Goal: Transaction & Acquisition: Purchase product/service

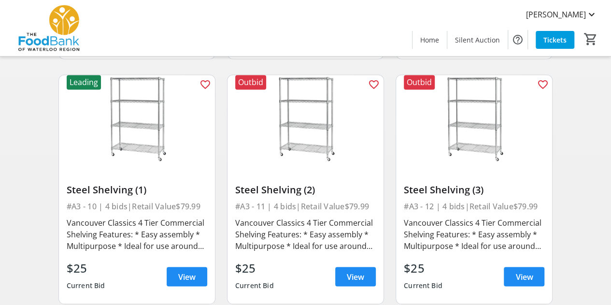
scroll to position [826, 0]
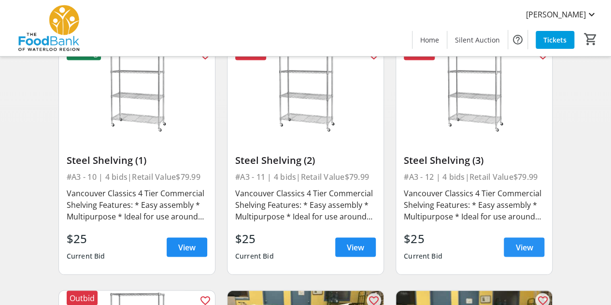
click at [535, 250] on span at bounding box center [524, 246] width 41 height 23
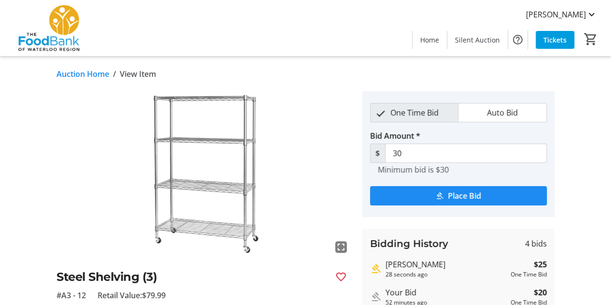
click at [81, 72] on link "Auction Home" at bounding box center [83, 74] width 53 height 12
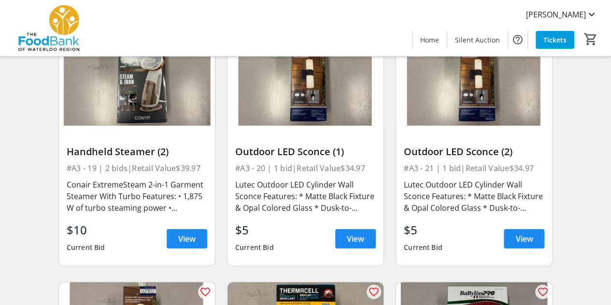
scroll to position [1568, 0]
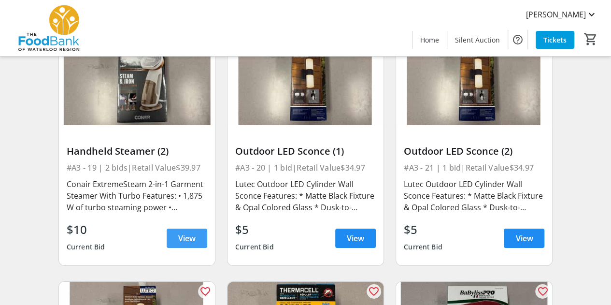
click at [191, 242] on span "View" at bounding box center [186, 238] width 17 height 12
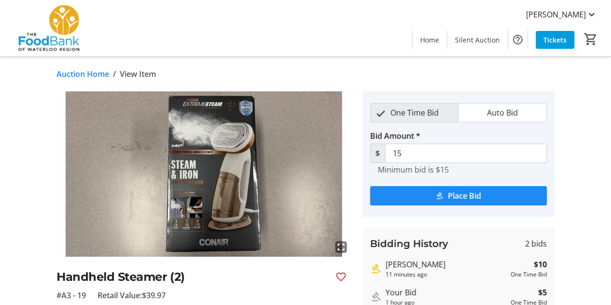
scroll to position [45, 0]
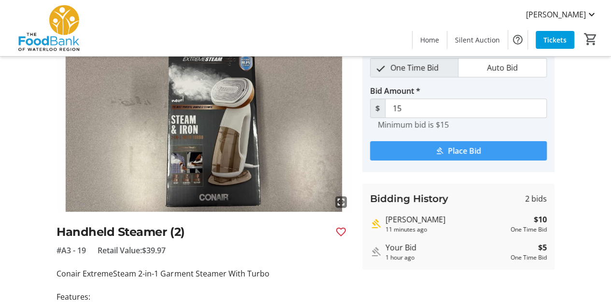
click at [447, 157] on span "submit" at bounding box center [458, 150] width 177 height 23
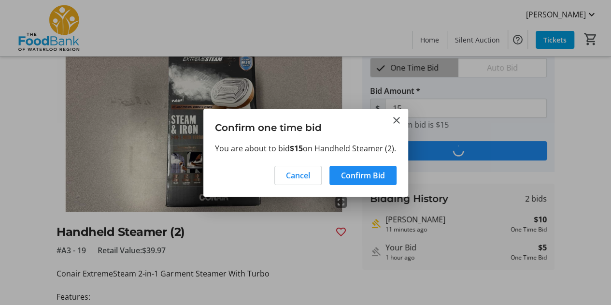
scroll to position [0, 0]
click at [373, 181] on span "Confirm Bid" at bounding box center [363, 176] width 44 height 12
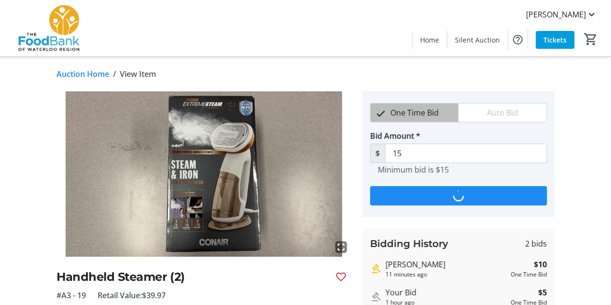
scroll to position [45, 0]
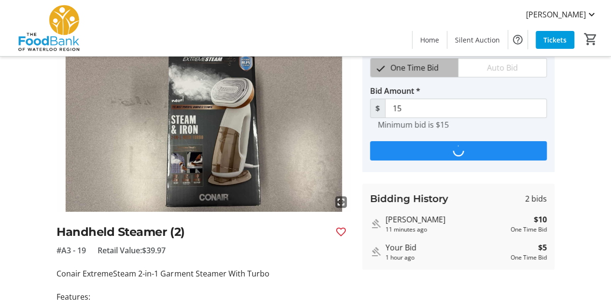
type input "20"
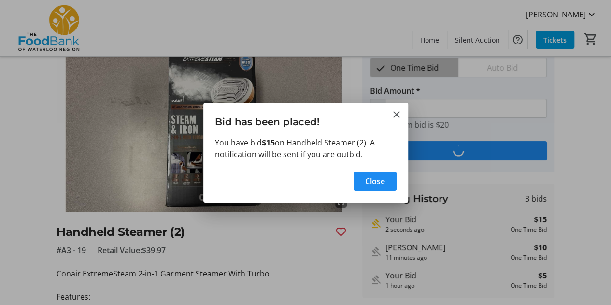
scroll to position [0, 0]
click at [374, 175] on span "Close" at bounding box center [375, 181] width 20 height 12
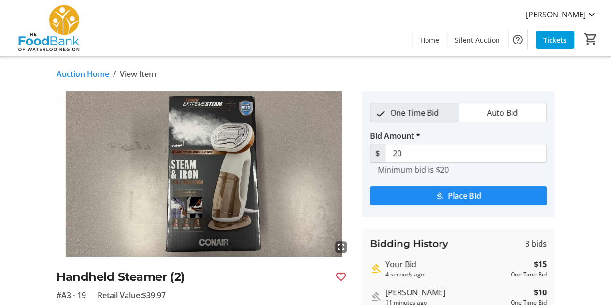
click at [106, 73] on link "Auction Home" at bounding box center [83, 74] width 53 height 12
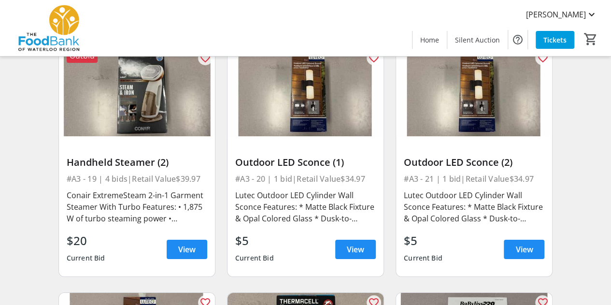
scroll to position [1558, 0]
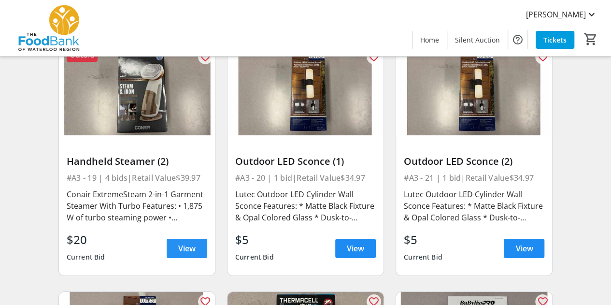
click at [187, 254] on span at bounding box center [187, 248] width 41 height 23
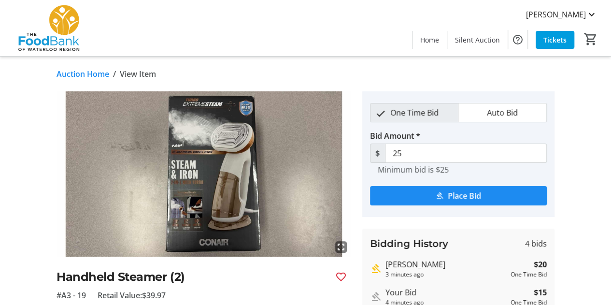
click at [95, 73] on link "Auction Home" at bounding box center [83, 74] width 53 height 12
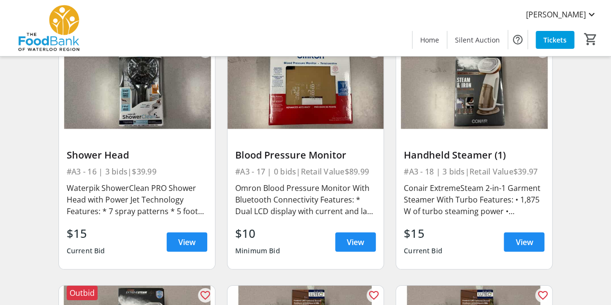
scroll to position [1319, 0]
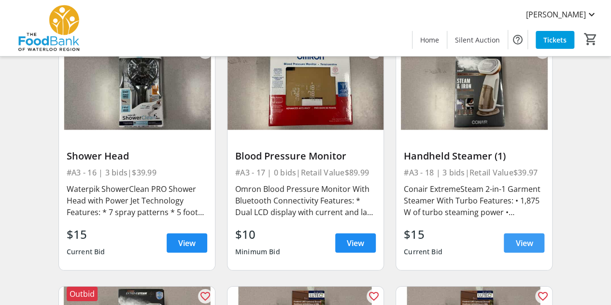
click at [524, 249] on span at bounding box center [524, 242] width 41 height 23
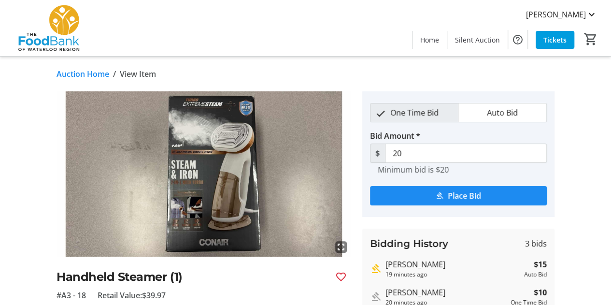
click at [99, 76] on link "Auction Home" at bounding box center [83, 74] width 53 height 12
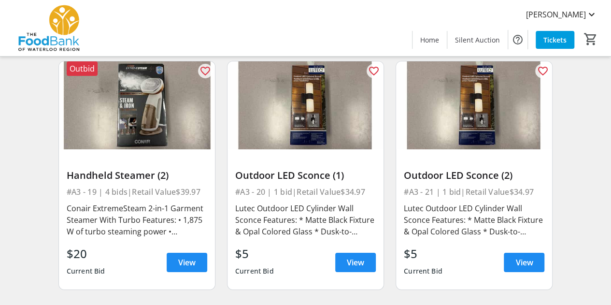
scroll to position [1543, 0]
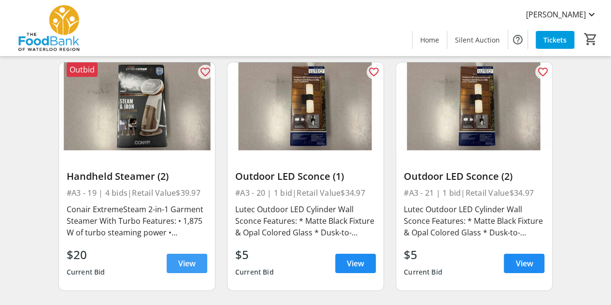
click at [200, 265] on span at bounding box center [187, 263] width 41 height 23
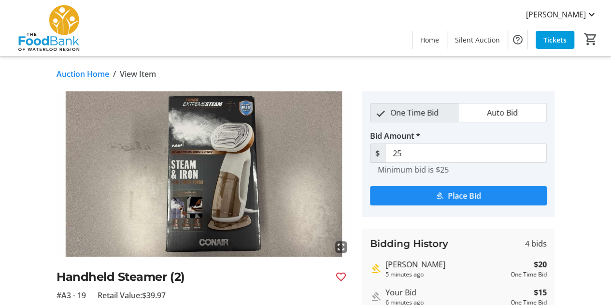
click at [92, 75] on link "Auction Home" at bounding box center [83, 74] width 53 height 12
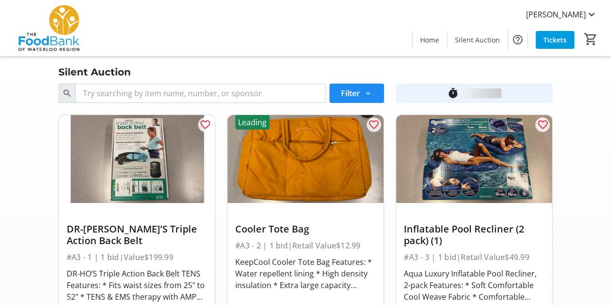
scroll to position [1543, 0]
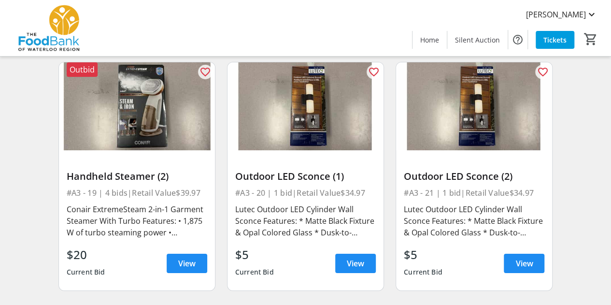
click at [528, 104] on img at bounding box center [474, 106] width 156 height 88
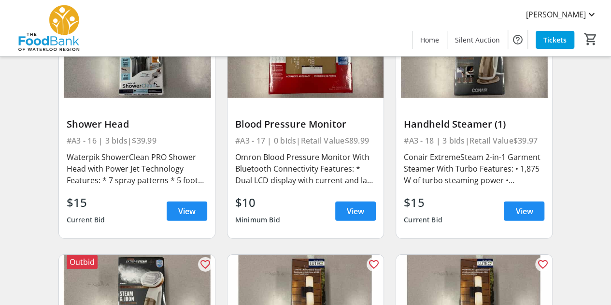
scroll to position [1341, 0]
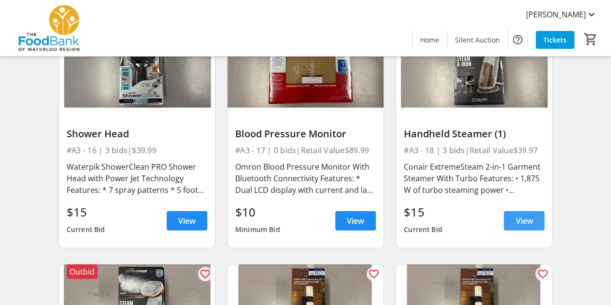
click at [519, 217] on span "View" at bounding box center [523, 221] width 17 height 12
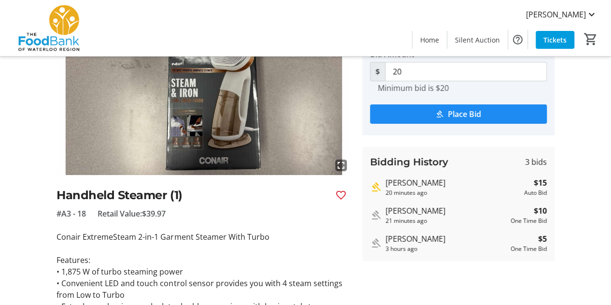
scroll to position [82, 0]
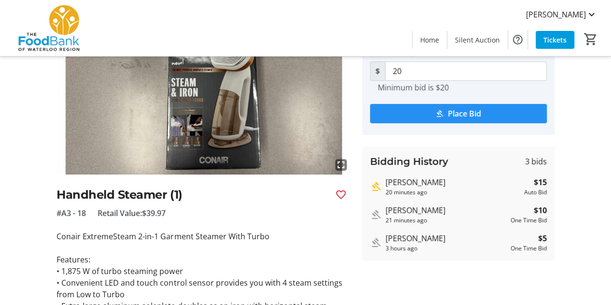
click at [478, 113] on span "Place Bid" at bounding box center [464, 114] width 33 height 12
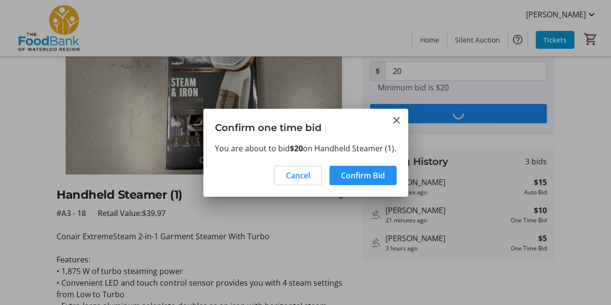
click at [347, 181] on span "Confirm Bid" at bounding box center [363, 176] width 44 height 12
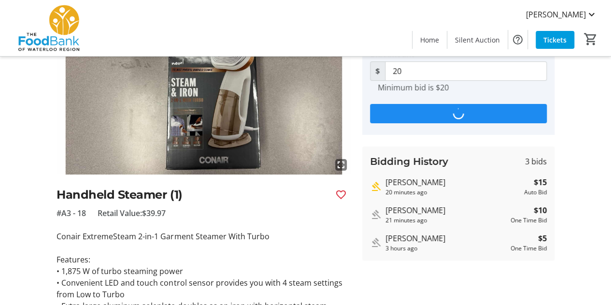
scroll to position [82, 0]
type input "30"
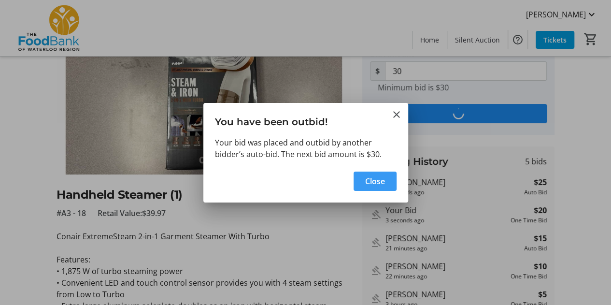
click at [377, 181] on span "Close" at bounding box center [375, 181] width 20 height 12
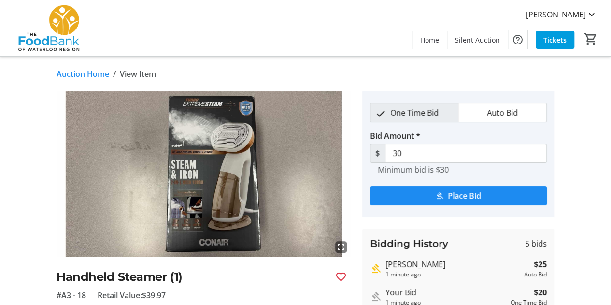
click at [96, 74] on link "Auction Home" at bounding box center [83, 74] width 53 height 12
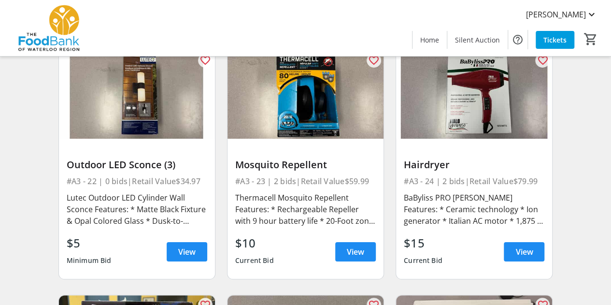
scroll to position [1799, 0]
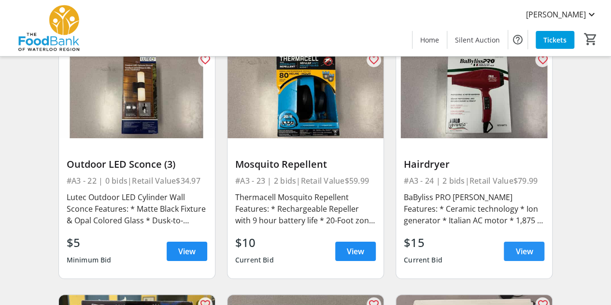
click at [525, 254] on span "View" at bounding box center [523, 251] width 17 height 12
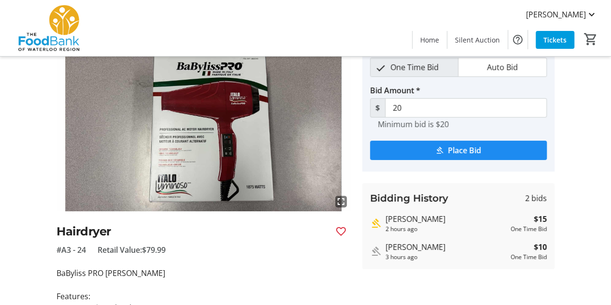
scroll to position [44, 0]
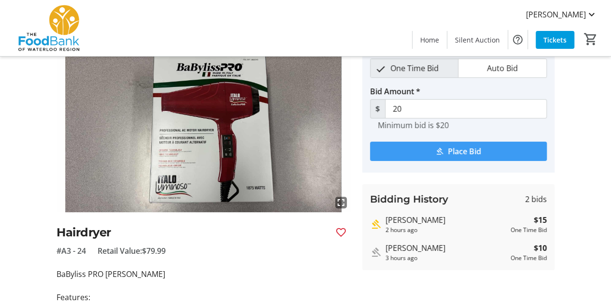
click at [509, 154] on span "submit" at bounding box center [458, 151] width 177 height 23
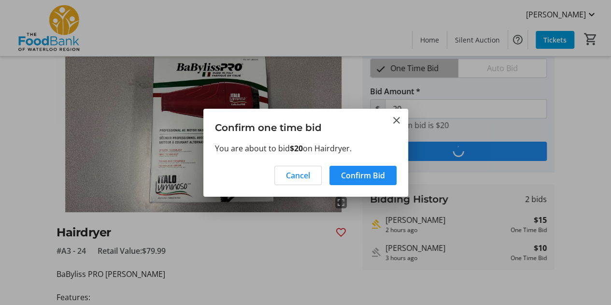
scroll to position [0, 0]
click at [363, 175] on span "Confirm Bid" at bounding box center [363, 176] width 44 height 12
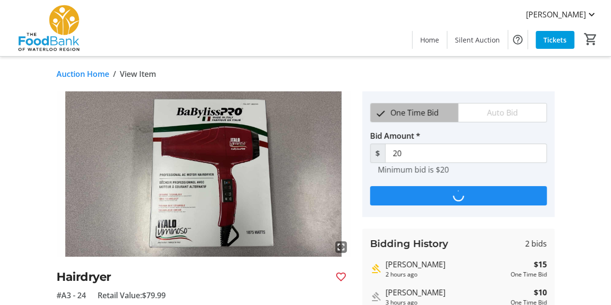
scroll to position [44, 0]
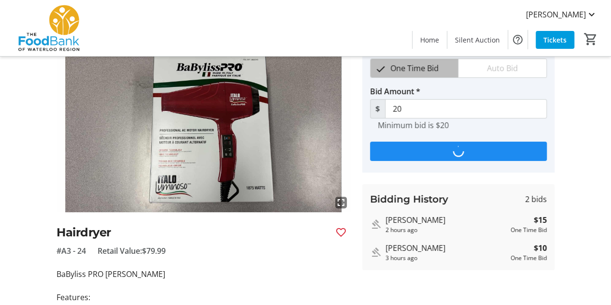
type input "25"
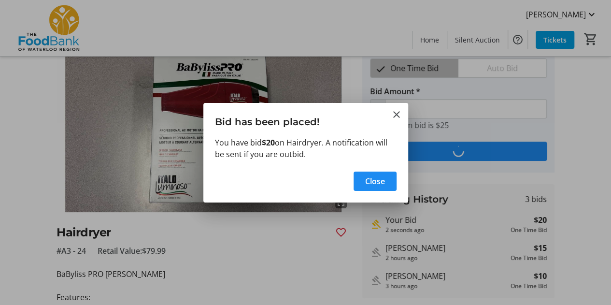
scroll to position [0, 0]
click at [370, 180] on span "Close" at bounding box center [375, 181] width 20 height 12
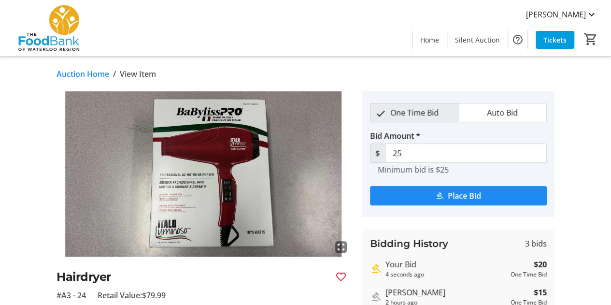
click at [103, 73] on link "Auction Home" at bounding box center [83, 74] width 53 height 12
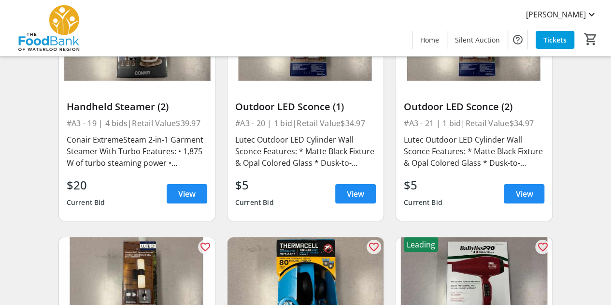
scroll to position [1613, 0]
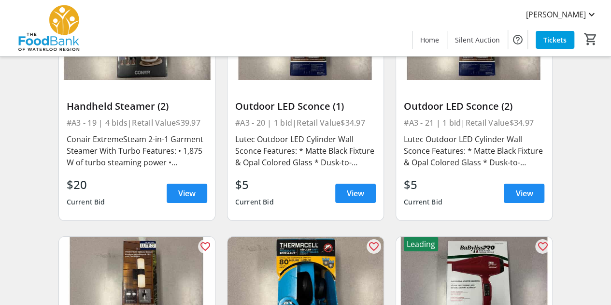
click at [188, 206] on div "$20 Current Bid View" at bounding box center [137, 193] width 141 height 35
click at [187, 198] on span "View" at bounding box center [186, 193] width 17 height 12
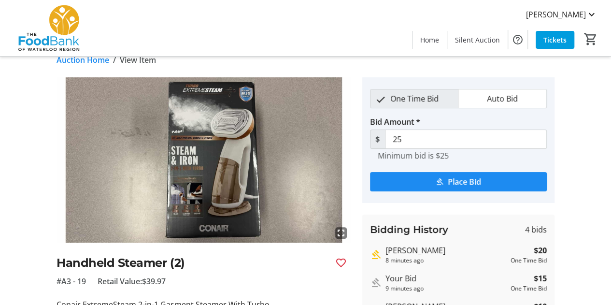
scroll to position [14, 0]
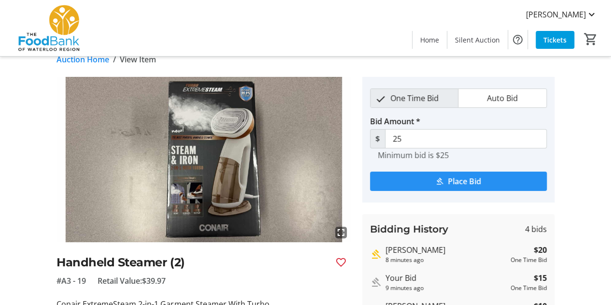
click at [421, 184] on span "submit" at bounding box center [458, 181] width 177 height 23
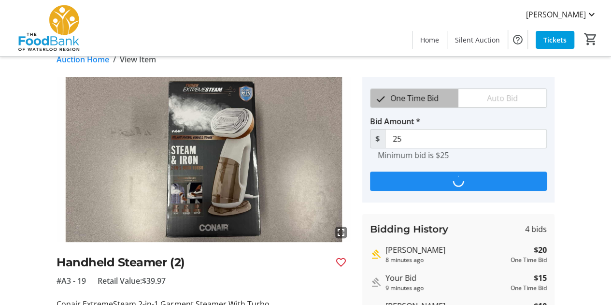
scroll to position [0, 0]
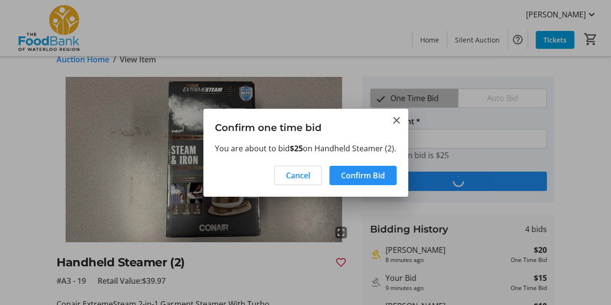
click at [370, 177] on span "Confirm Bid" at bounding box center [363, 176] width 44 height 12
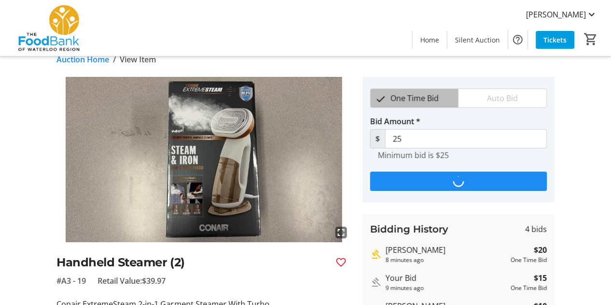
scroll to position [14, 0]
type input "30"
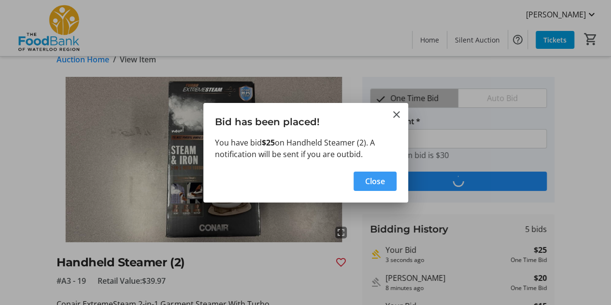
click at [385, 175] on span "button" at bounding box center [375, 181] width 43 height 23
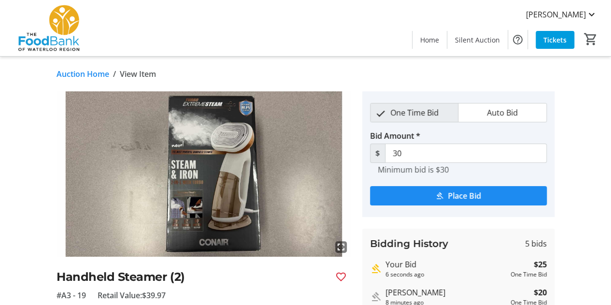
click at [96, 78] on link "Auction Home" at bounding box center [83, 74] width 53 height 12
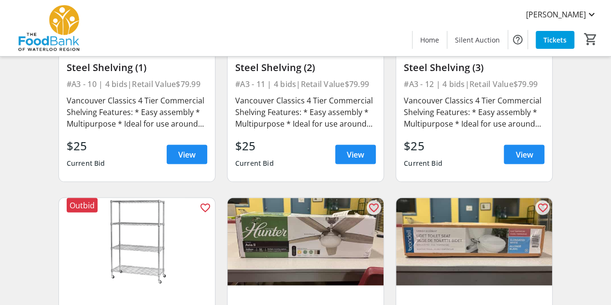
scroll to position [881, 0]
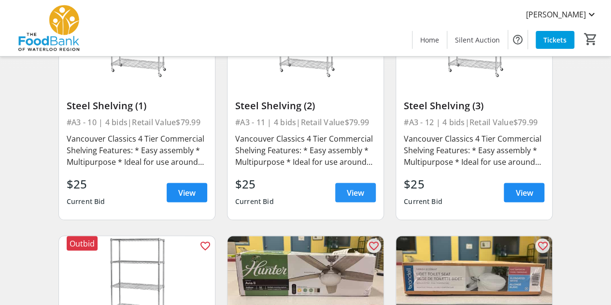
click at [351, 192] on span "View" at bounding box center [355, 192] width 17 height 12
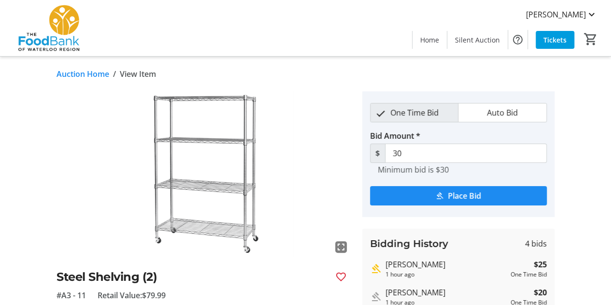
click at [72, 73] on link "Auction Home" at bounding box center [83, 74] width 53 height 12
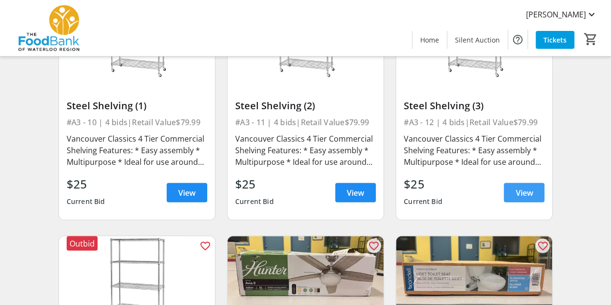
click at [532, 192] on span "View" at bounding box center [523, 192] width 17 height 12
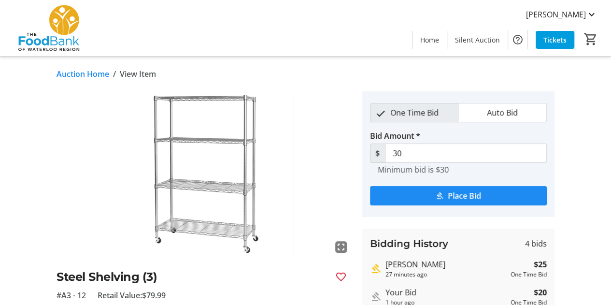
click at [76, 74] on link "Auction Home" at bounding box center [83, 74] width 53 height 12
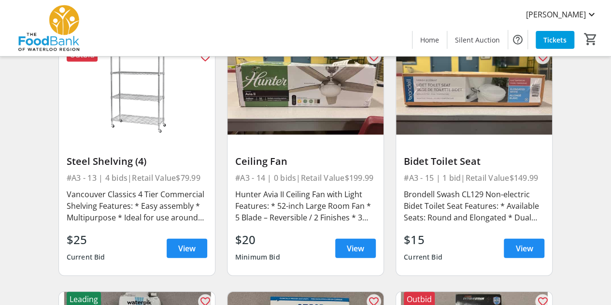
scroll to position [1080, 0]
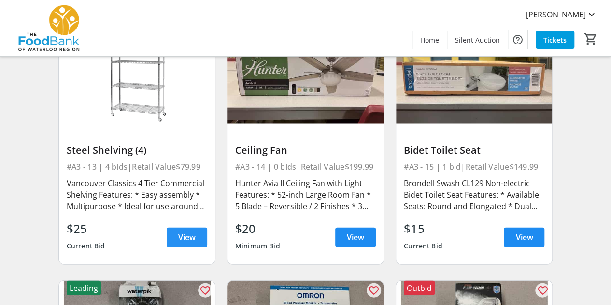
click at [189, 231] on span "View" at bounding box center [186, 237] width 17 height 12
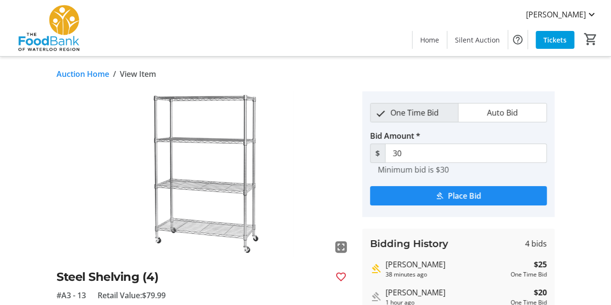
click at [62, 74] on link "Auction Home" at bounding box center [83, 74] width 53 height 12
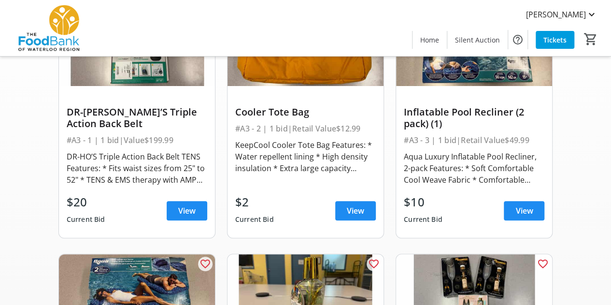
scroll to position [115, 0]
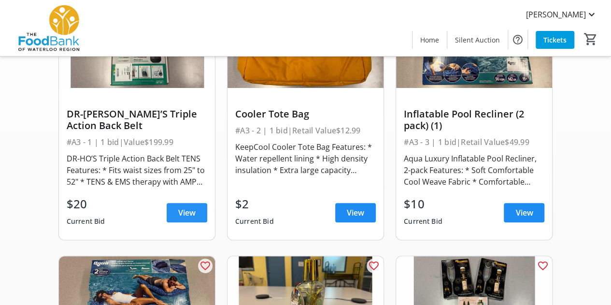
click at [189, 209] on span "View" at bounding box center [186, 213] width 17 height 12
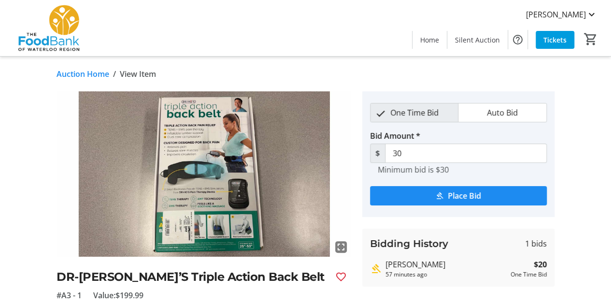
click at [100, 74] on link "Auction Home" at bounding box center [83, 74] width 53 height 12
